Goal: Task Accomplishment & Management: Manage account settings

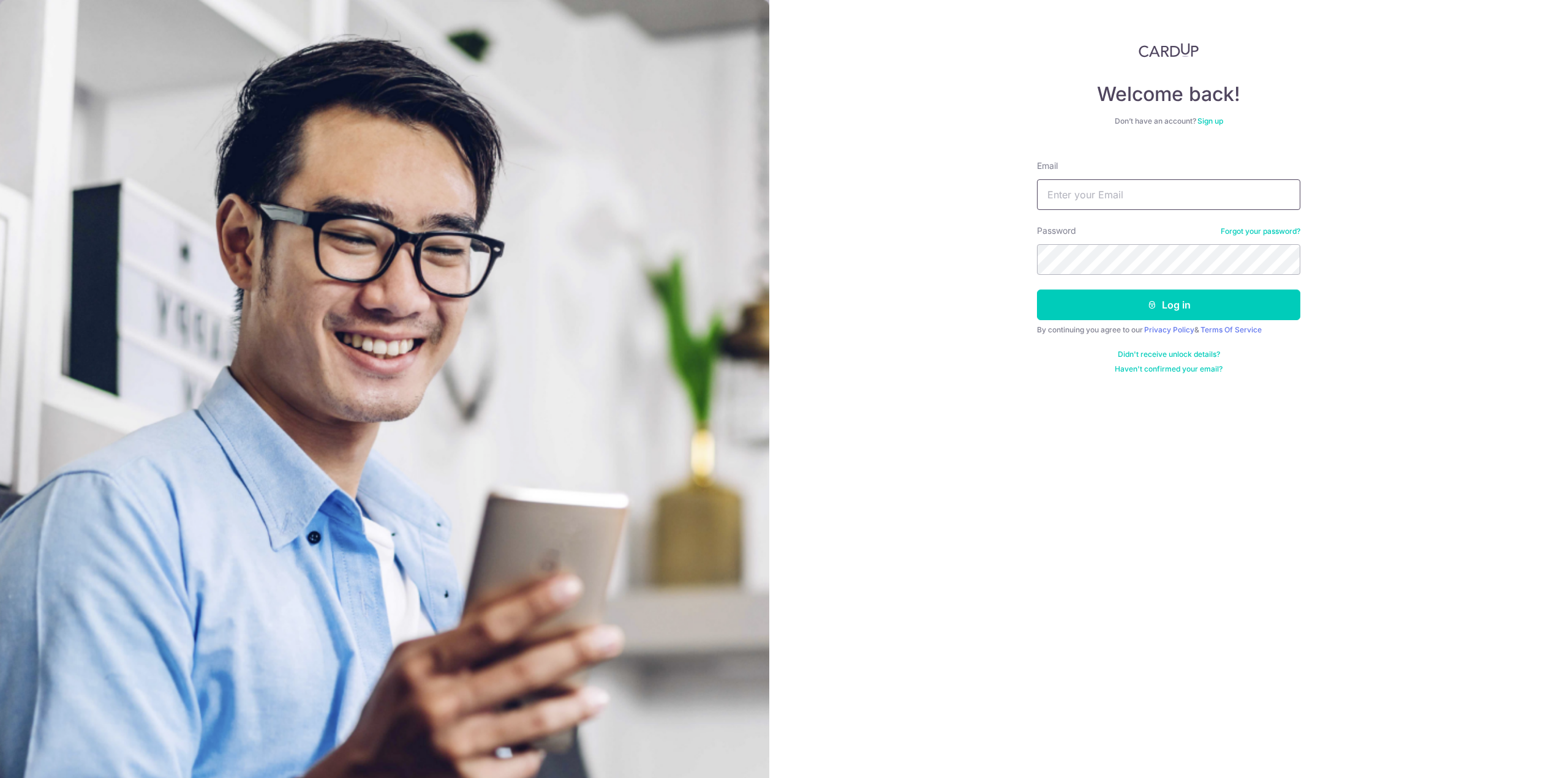
click at [1157, 180] on input "Email" at bounding box center [1169, 195] width 264 height 31
type input "[PERSON_NAME][EMAIL_ADDRESS][DOMAIN_NAME]"
click at [1037, 289] on button "Log in" at bounding box center [1169, 305] width 264 height 31
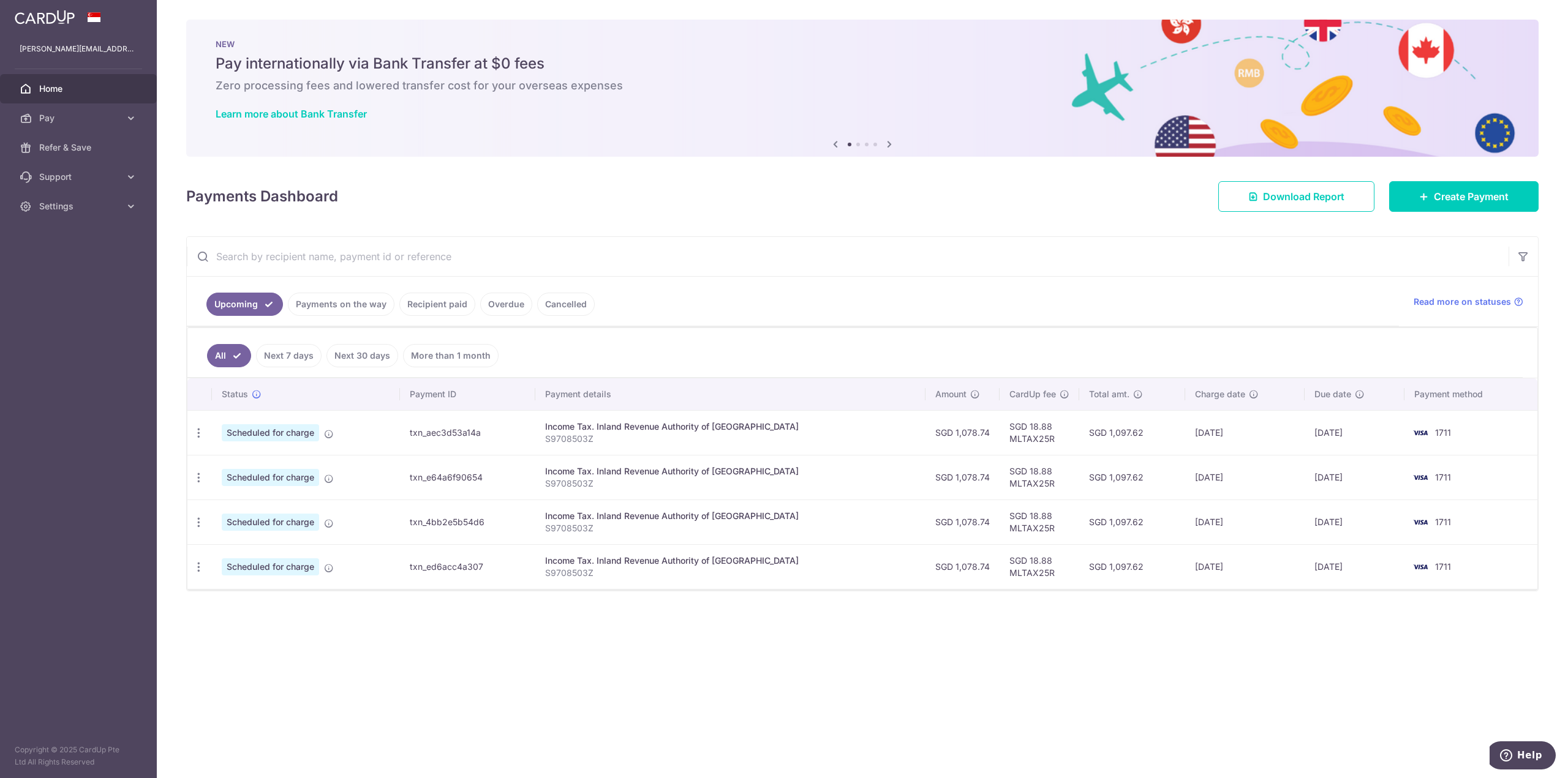
click at [555, 303] on link "Cancelled" at bounding box center [566, 304] width 57 height 23
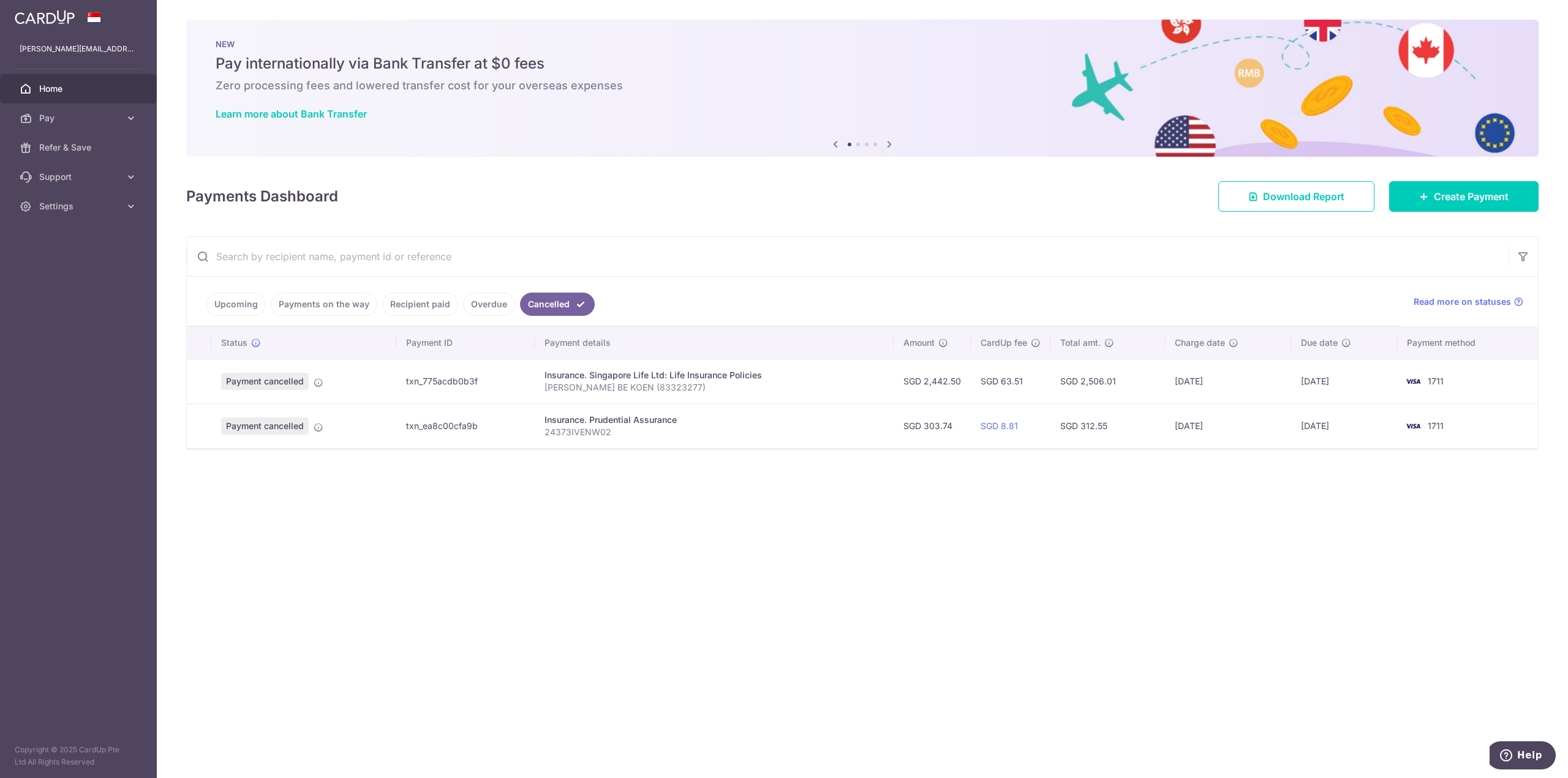
click at [1027, 379] on td "SGD 63.51" at bounding box center [1011, 381] width 80 height 45
click at [321, 382] on icon at bounding box center [318, 382] width 10 height 10
click at [319, 382] on icon at bounding box center [318, 382] width 10 height 10
click at [280, 383] on span "Payment cancelled" at bounding box center [264, 381] width 87 height 17
click at [320, 430] on icon at bounding box center [318, 427] width 10 height 10
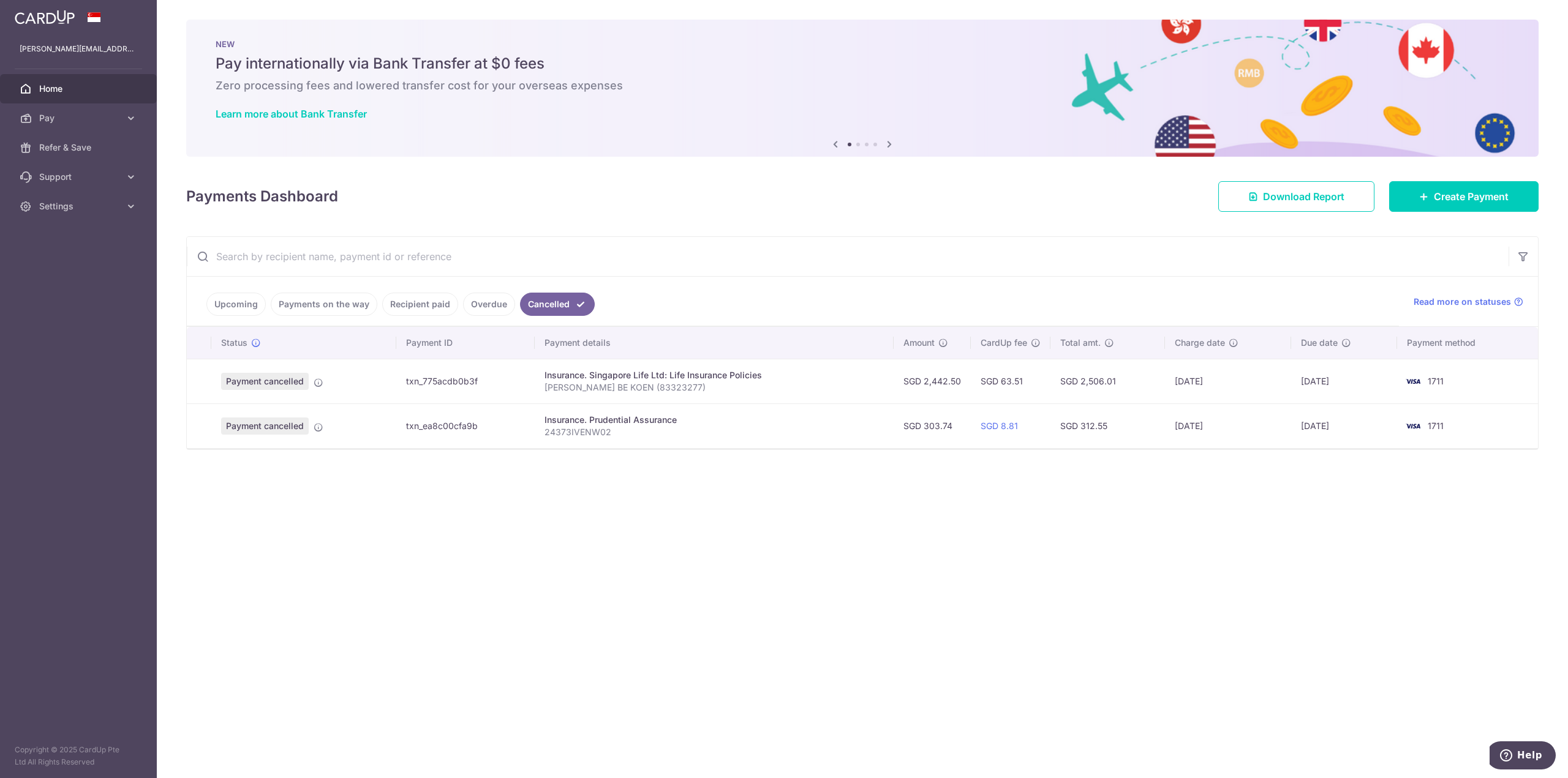
click at [383, 387] on td "Payment cancelled" at bounding box center [304, 381] width 185 height 45
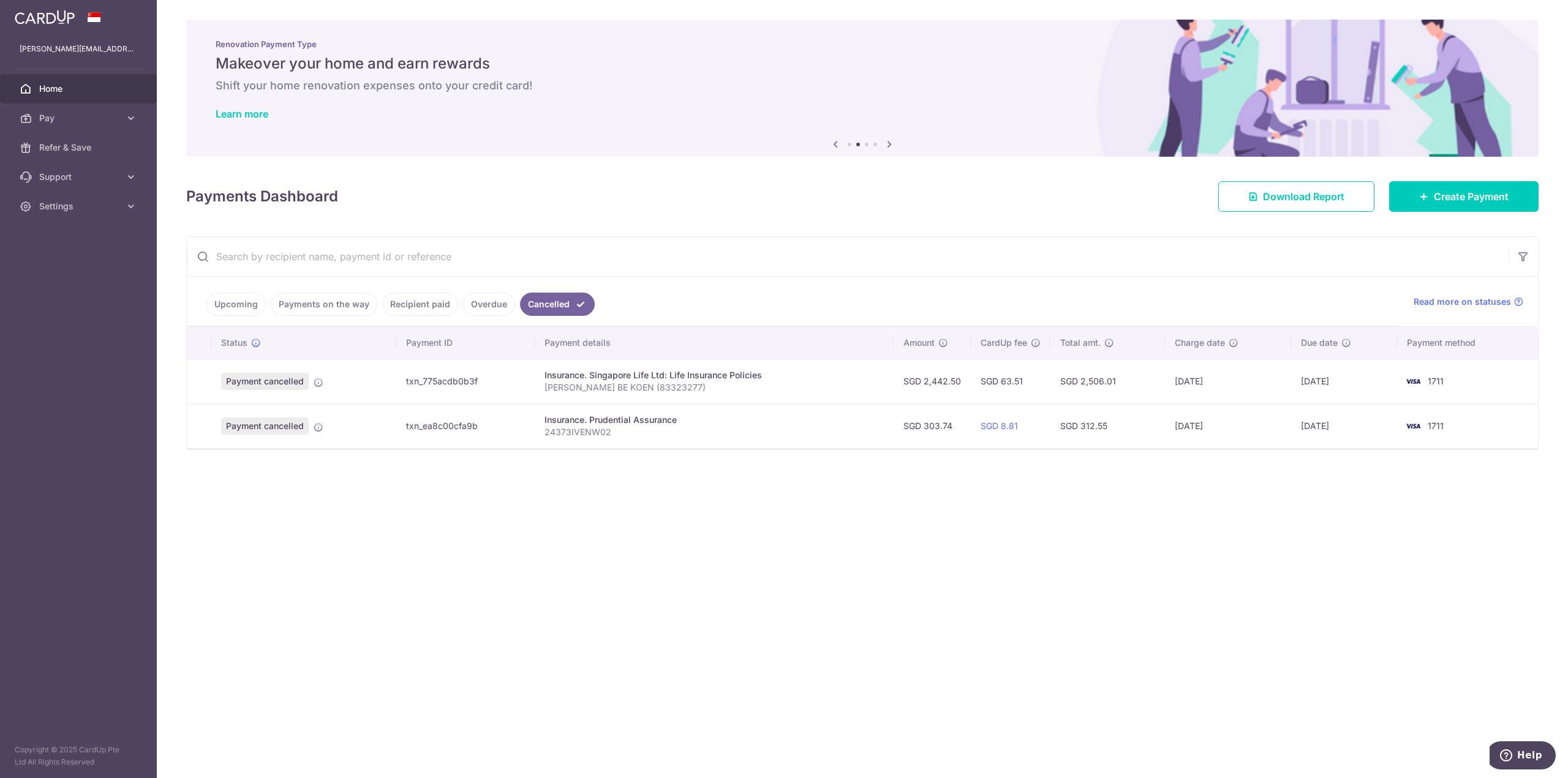
click at [231, 307] on link "Upcoming" at bounding box center [236, 304] width 59 height 23
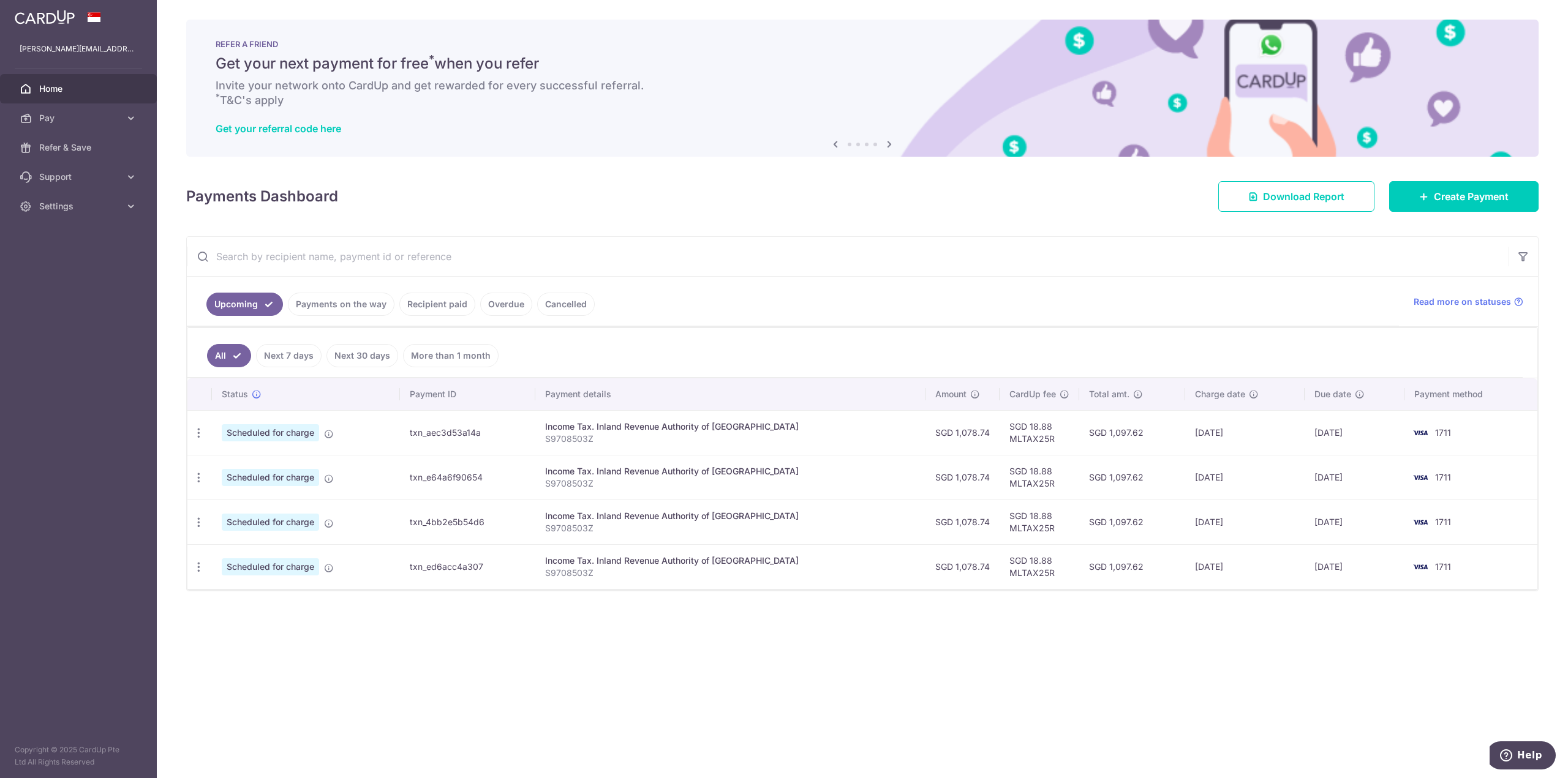
click at [584, 306] on link "Cancelled" at bounding box center [566, 304] width 57 height 23
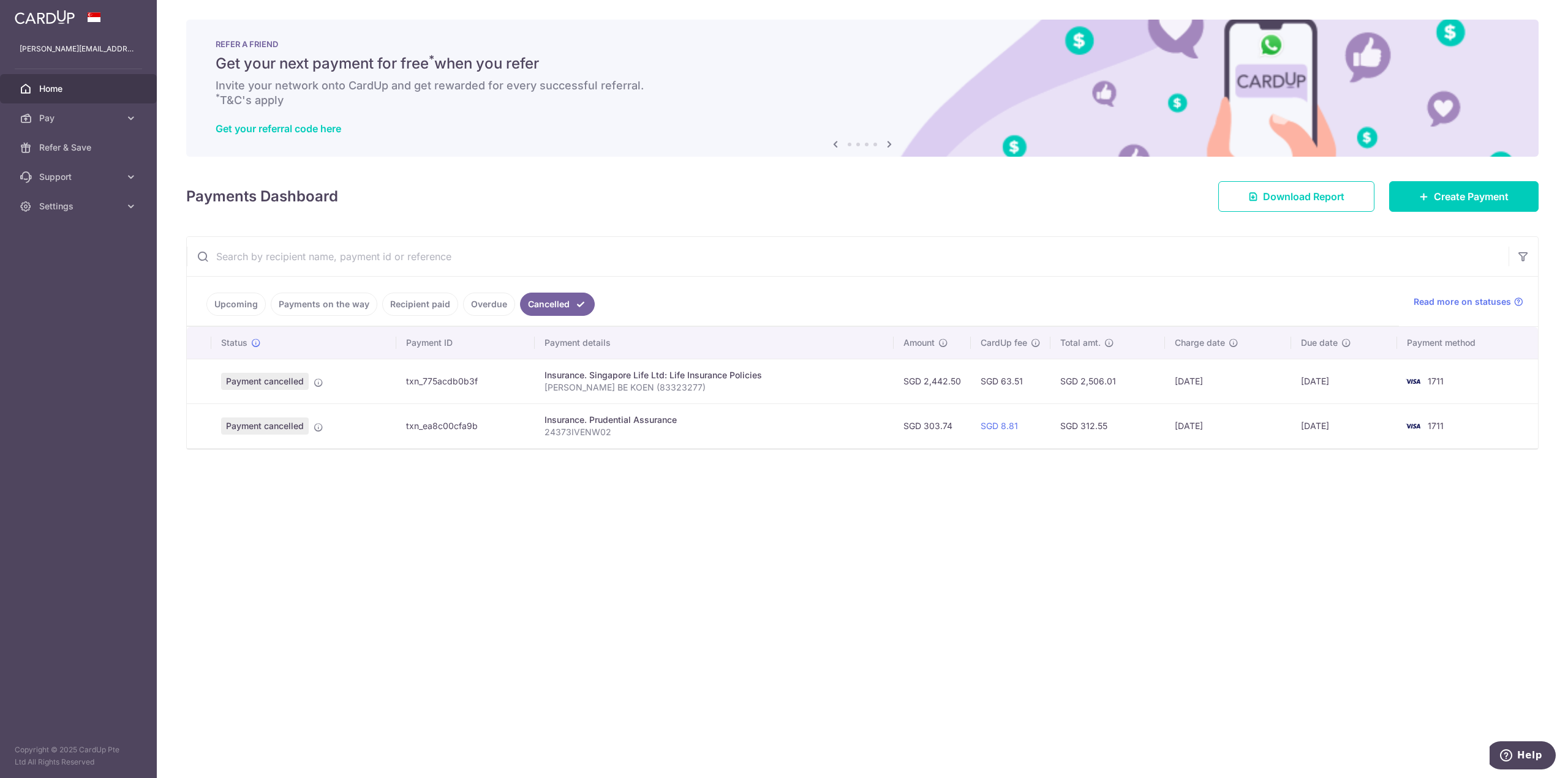
click at [595, 433] on p "24373IVENW02" at bounding box center [715, 433] width 340 height 13
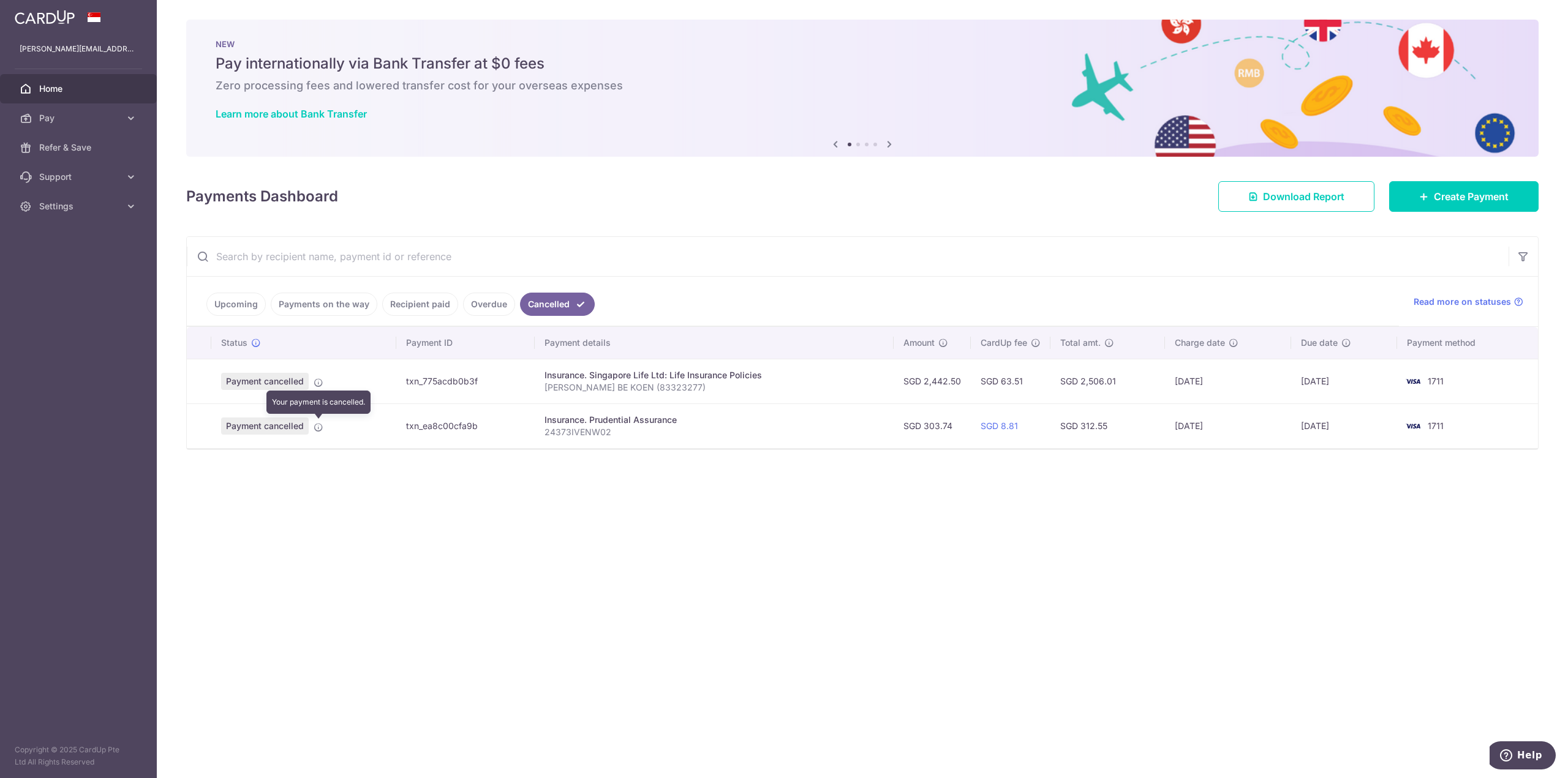
click at [318, 426] on icon at bounding box center [318, 427] width 10 height 10
click at [318, 426] on icon at bounding box center [318, 427] width 10 height 10
click at [1466, 185] on link "Create Payment" at bounding box center [1464, 196] width 150 height 31
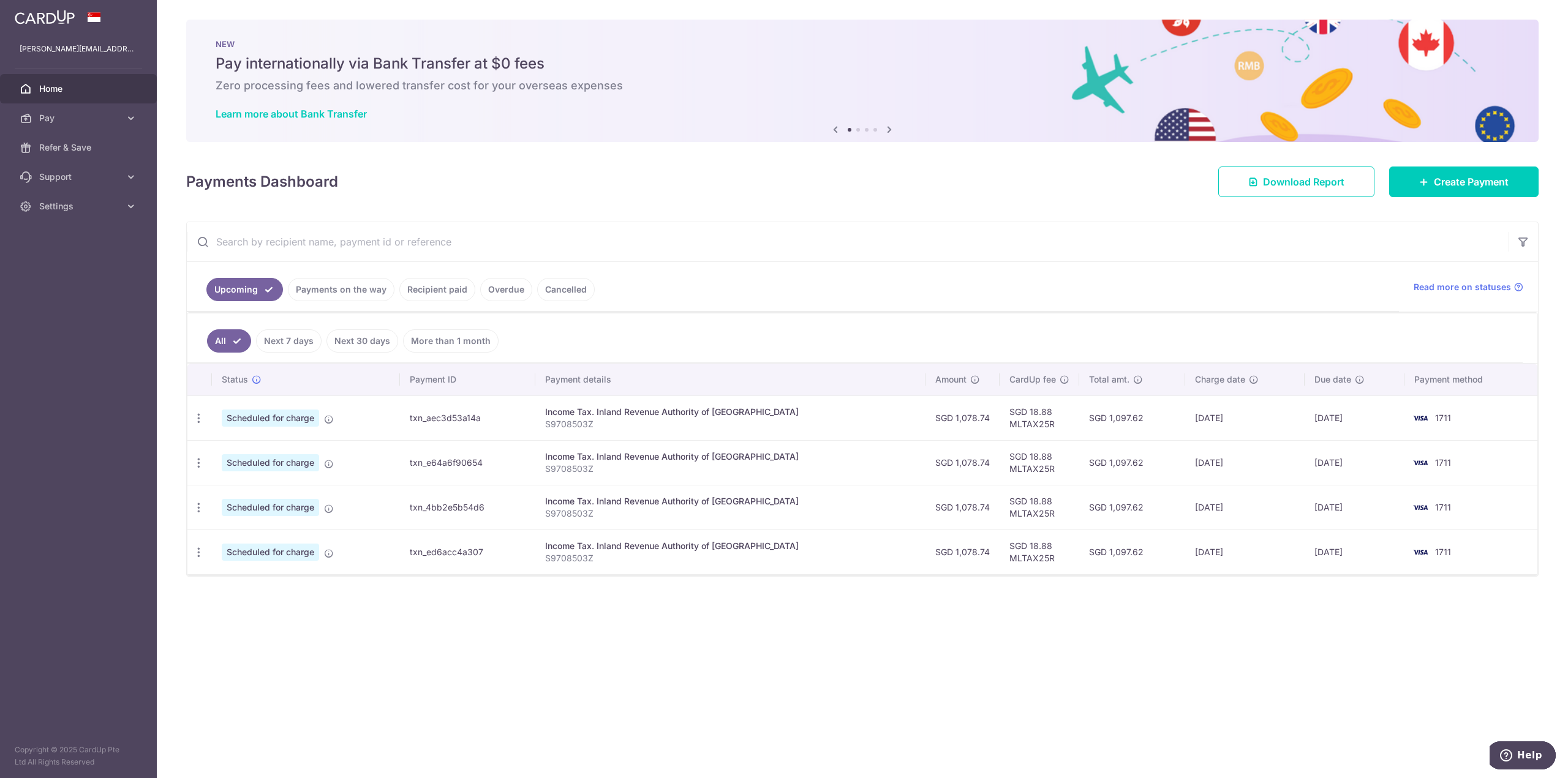
click at [573, 282] on link "Cancelled" at bounding box center [566, 289] width 57 height 23
